Goal: Information Seeking & Learning: Check status

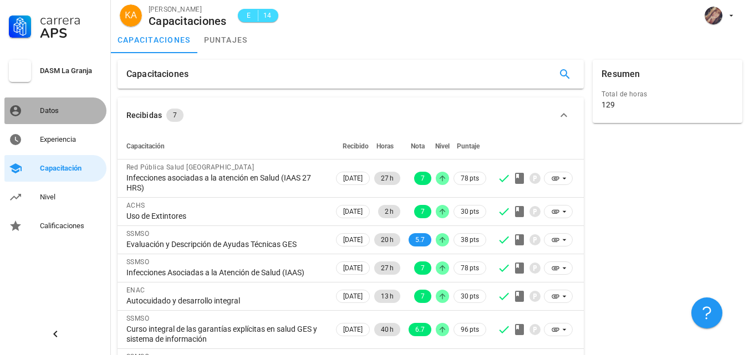
click at [50, 111] on div "Datos" at bounding box center [71, 110] width 62 height 9
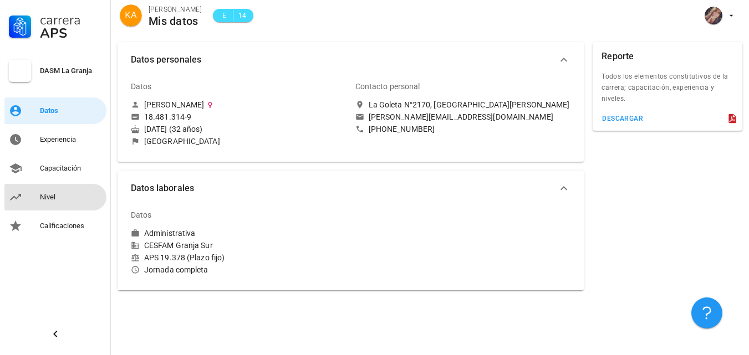
click at [60, 202] on div "Nivel" at bounding box center [71, 197] width 62 height 18
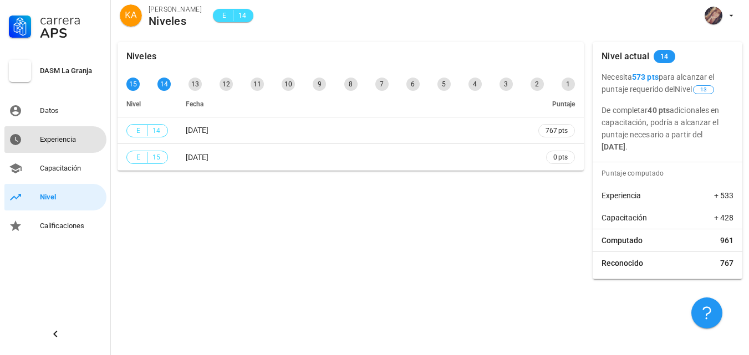
click at [65, 135] on div "Experiencia" at bounding box center [71, 140] width 62 height 18
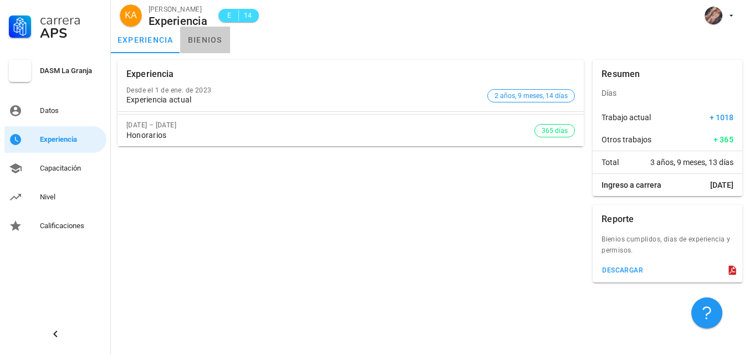
click at [207, 35] on link "bienios" at bounding box center [205, 40] width 50 height 27
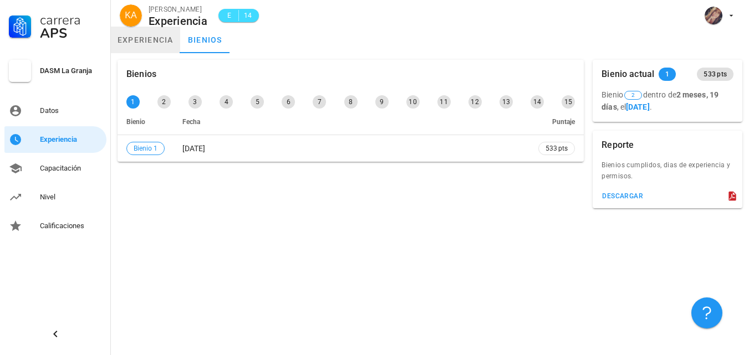
click at [140, 33] on link "experiencia" at bounding box center [145, 40] width 69 height 27
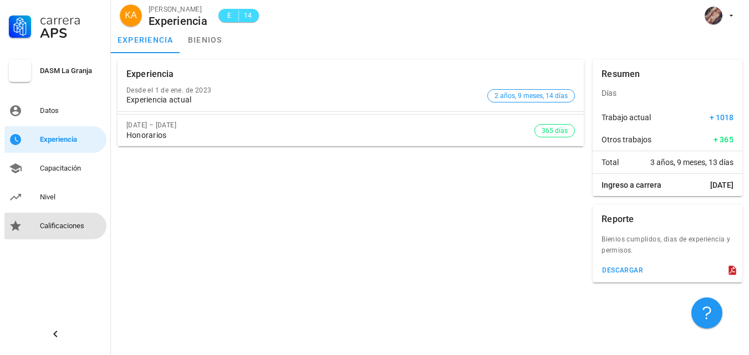
click at [86, 223] on div "Calificaciones" at bounding box center [71, 226] width 62 height 9
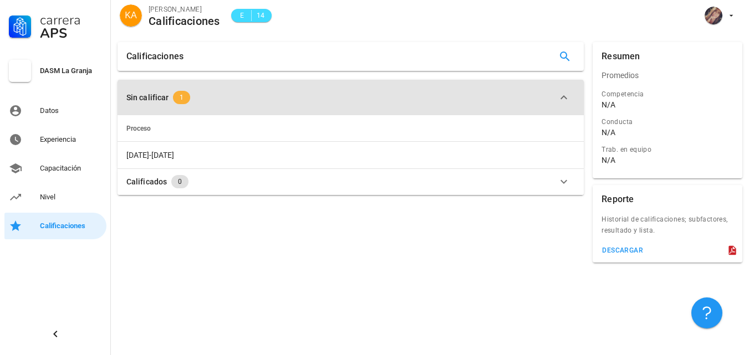
click at [184, 96] on span "1" at bounding box center [181, 97] width 17 height 13
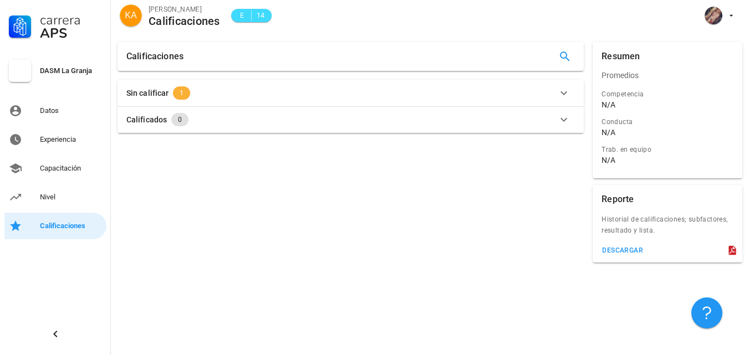
click at [184, 96] on span "1" at bounding box center [181, 92] width 17 height 13
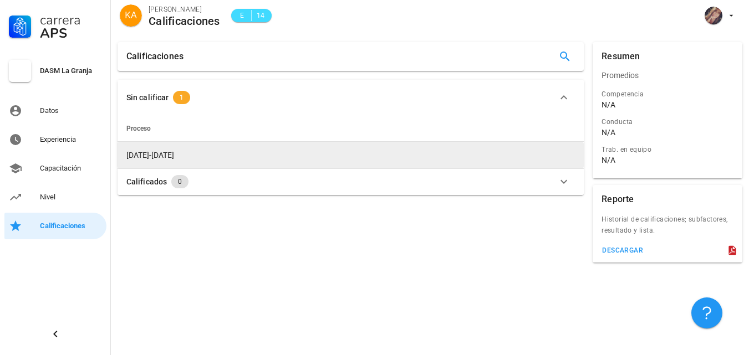
click at [165, 157] on td "[DATE]-[DATE]" at bounding box center [351, 155] width 466 height 27
click at [521, 163] on td "[DATE]-[DATE]" at bounding box center [351, 155] width 466 height 27
